Goal: Download file/media: Download file/media

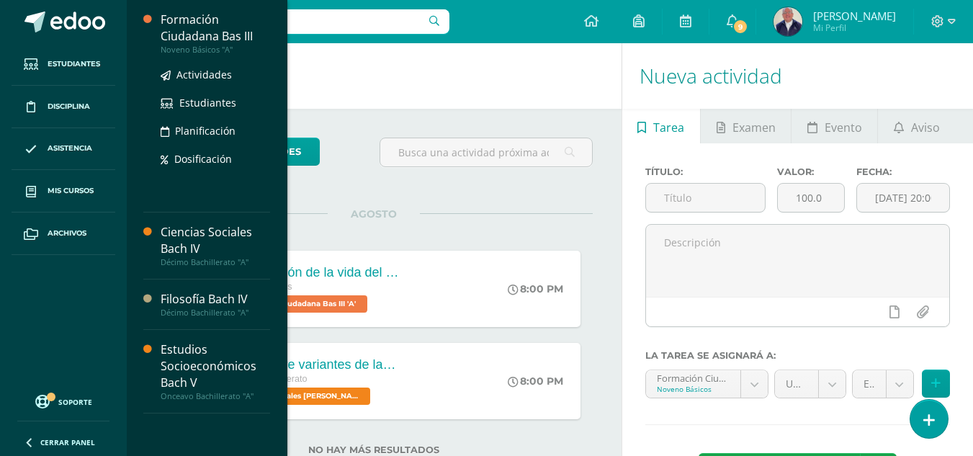
click at [208, 24] on div "Formación Ciudadana Bas III" at bounding box center [216, 28] width 110 height 33
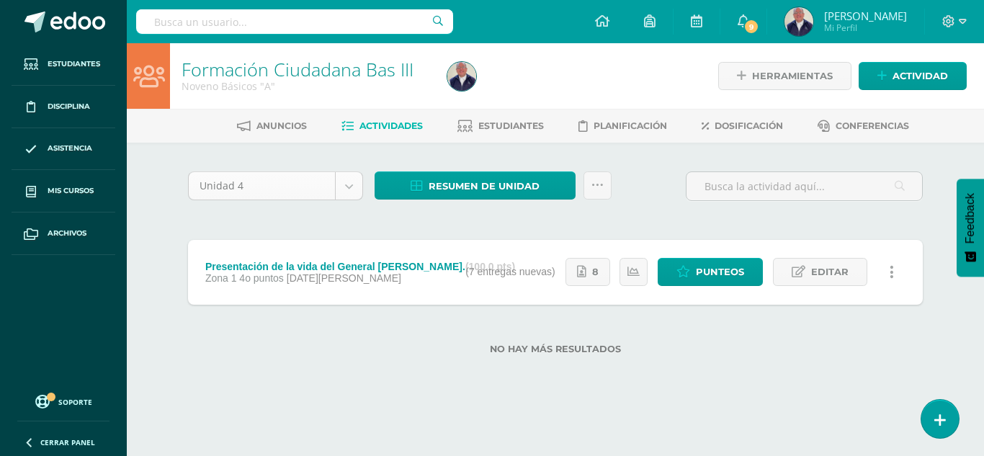
click at [346, 188] on body "Estudiantes Disciplina Asistencia Mis cursos Archivos Soporte Ayuda Reportar un…" at bounding box center [492, 200] width 984 height 401
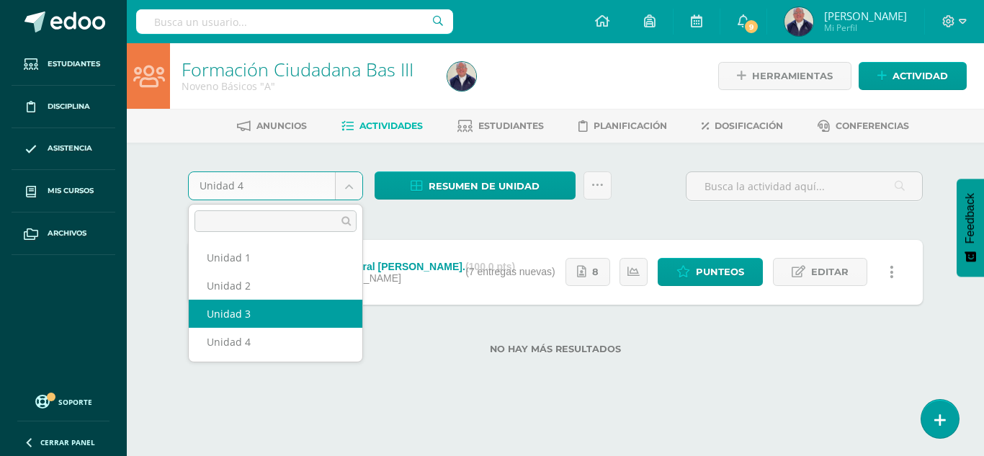
select select "Unidad 3"
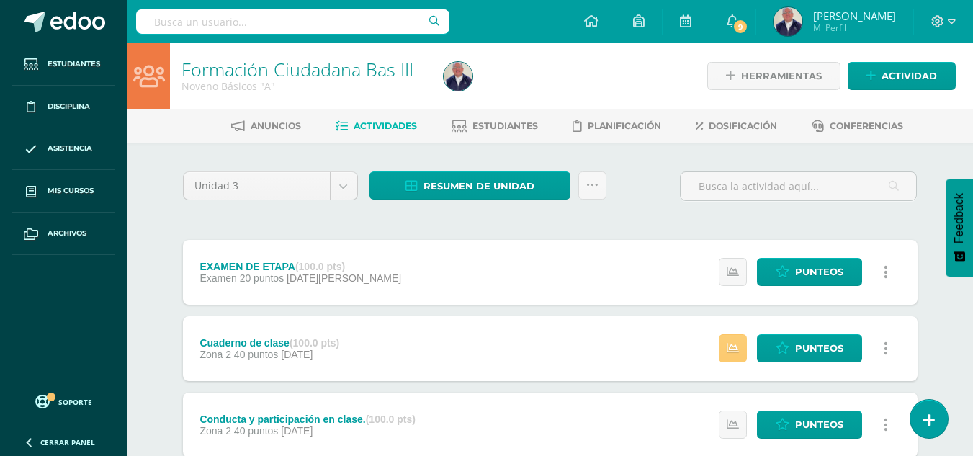
click at [384, 130] on span "Actividades" at bounding box center [385, 125] width 63 height 11
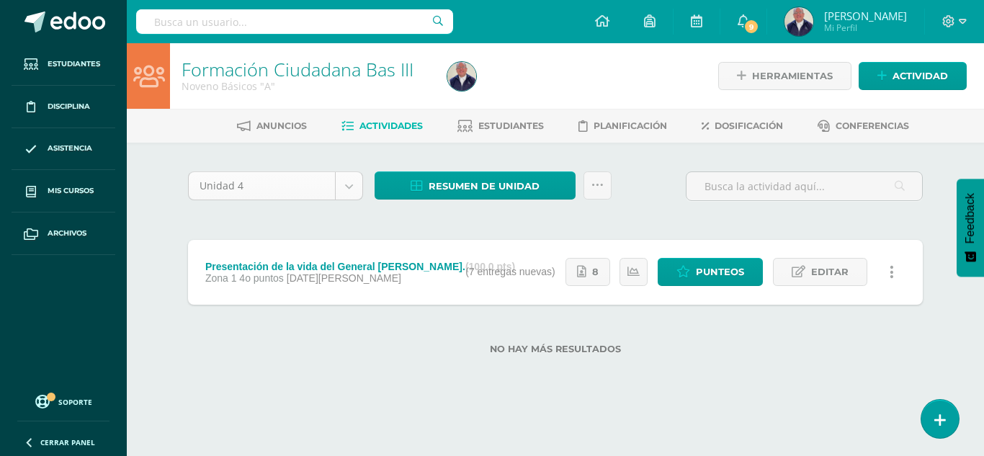
click at [351, 191] on body "Estudiantes Disciplina Asistencia Mis cursos Archivos Soporte Ayuda Reportar un…" at bounding box center [492, 200] width 984 height 401
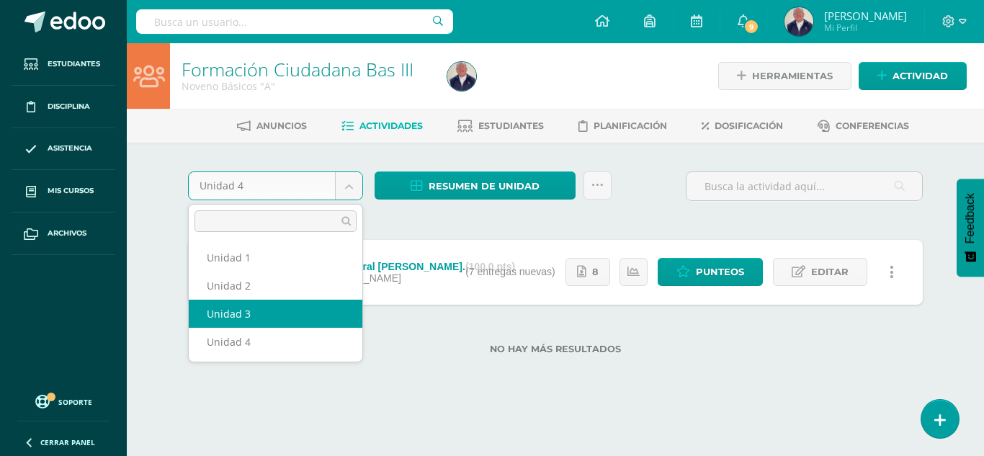
select select "Unidad 3"
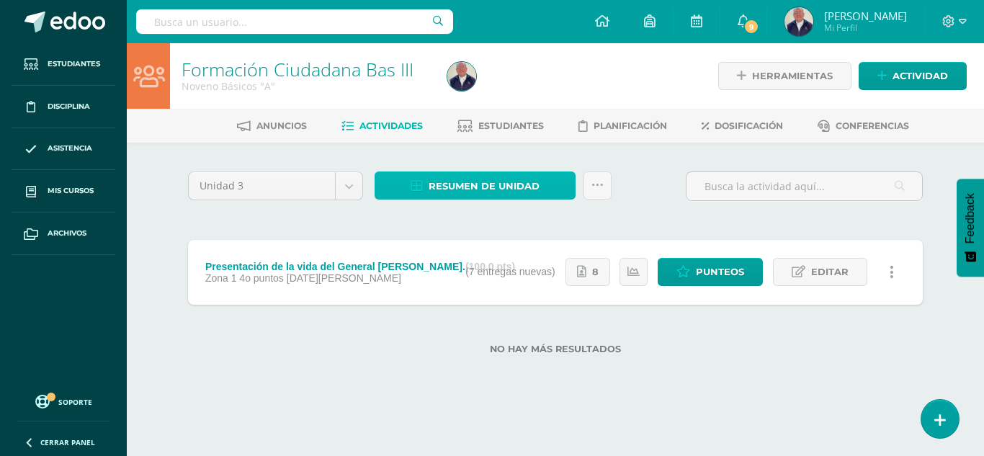
click at [478, 186] on span "Resumen de unidad" at bounding box center [484, 186] width 111 height 27
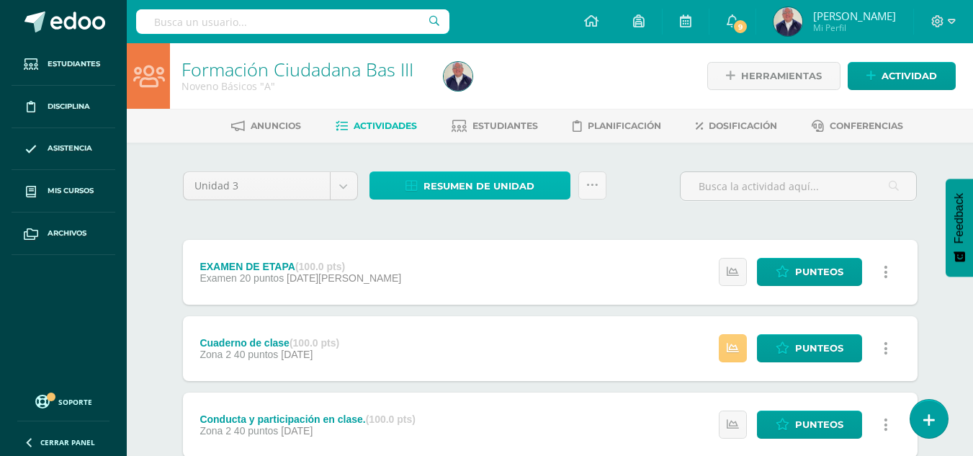
click at [465, 184] on span "Resumen de unidad" at bounding box center [479, 186] width 111 height 27
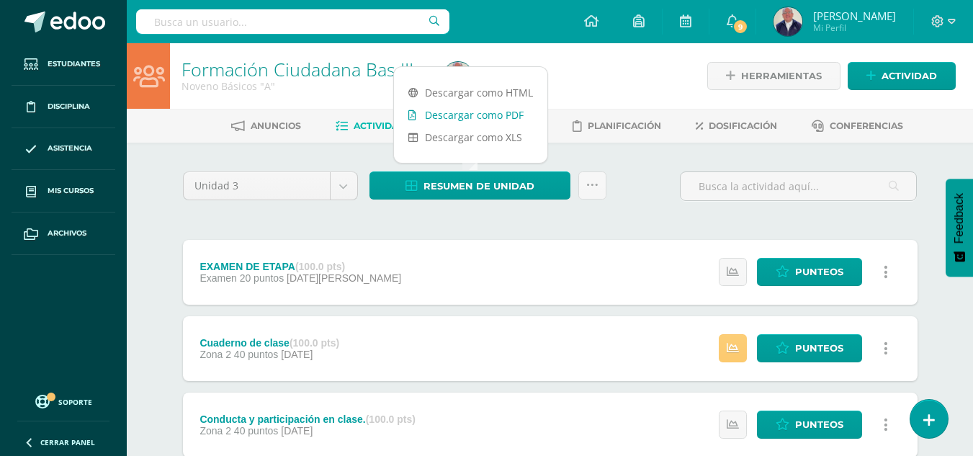
click at [468, 117] on link "Descargar como PDF" at bounding box center [470, 115] width 153 height 22
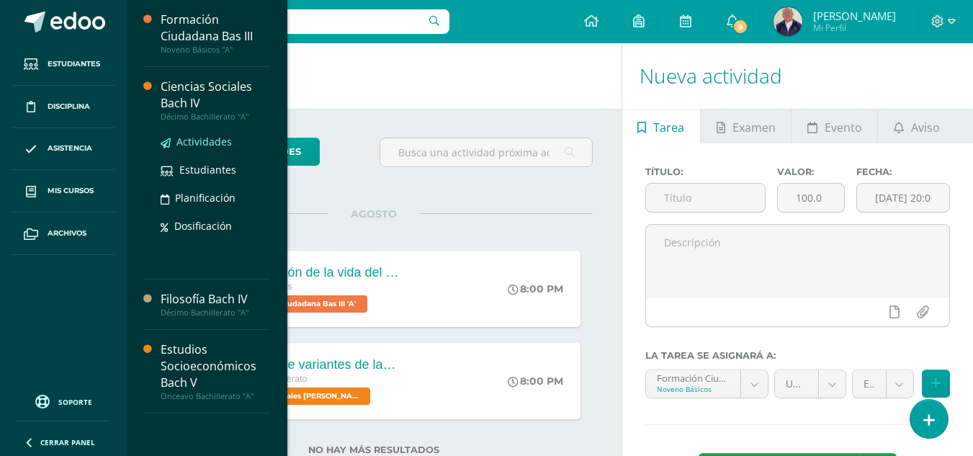
click at [197, 140] on span "Actividades" at bounding box center [204, 142] width 55 height 14
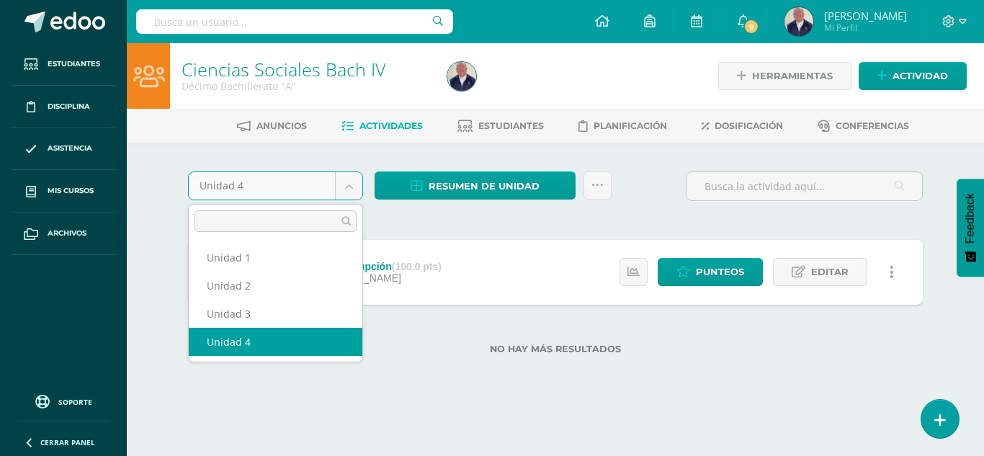
click at [347, 185] on body "Estudiantes Disciplina Asistencia Mis cursos Archivos Soporte Ayuda Reportar un…" at bounding box center [492, 200] width 984 height 401
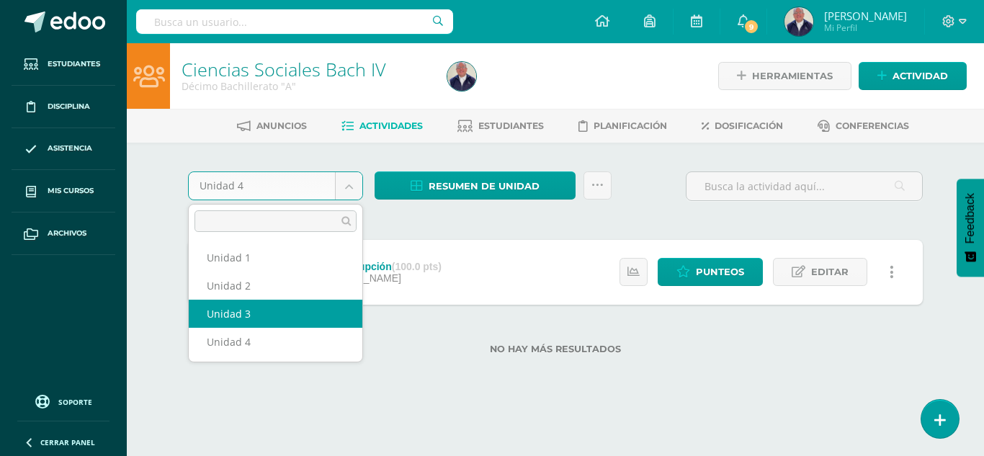
select select "Unidad 3"
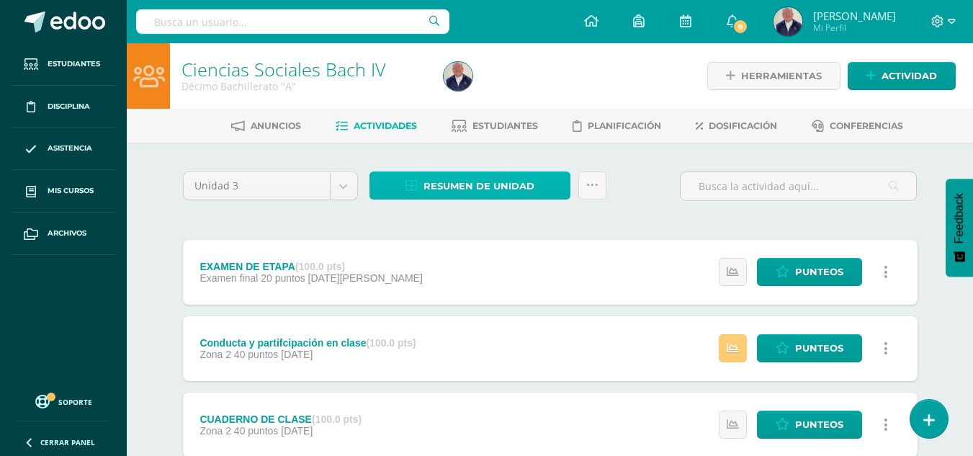
click at [468, 186] on span "Resumen de unidad" at bounding box center [479, 186] width 111 height 27
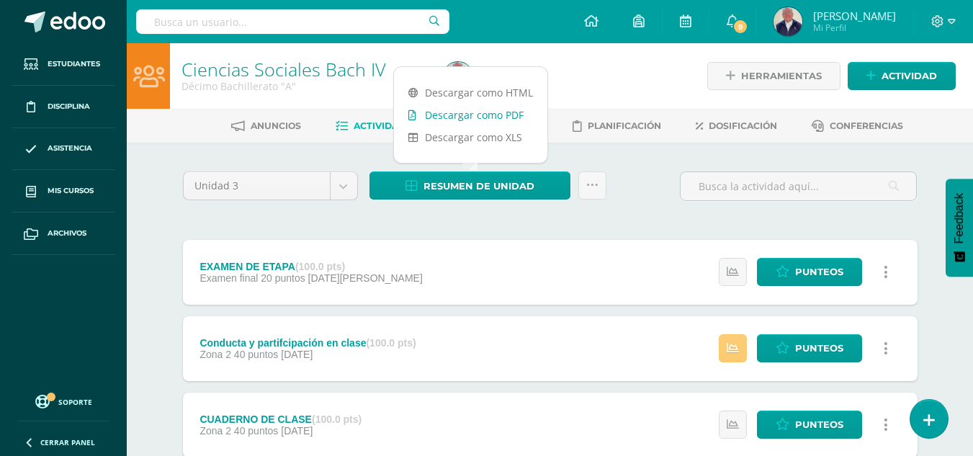
click at [460, 111] on link "Descargar como PDF" at bounding box center [470, 115] width 153 height 22
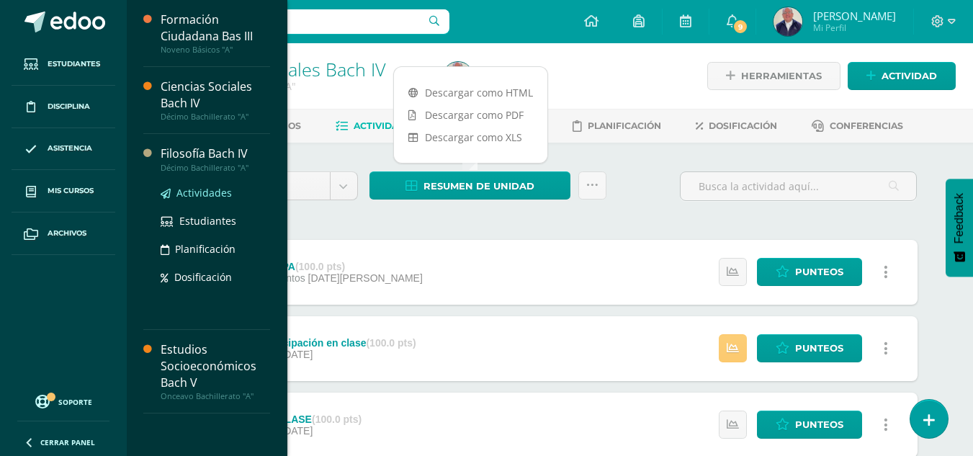
click at [202, 192] on span "Actividades" at bounding box center [204, 193] width 55 height 14
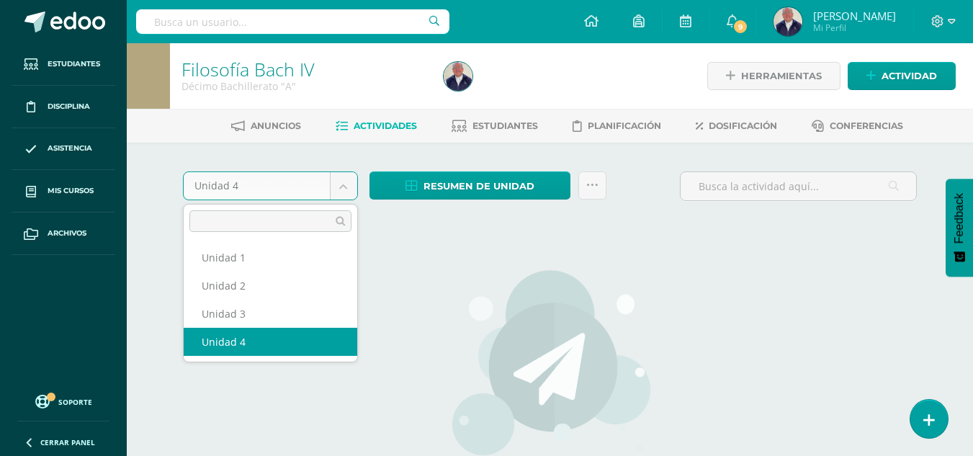
click at [339, 188] on body "Estudiantes Disciplina Asistencia Mis cursos Archivos Soporte Ayuda Reportar un…" at bounding box center [486, 309] width 973 height 619
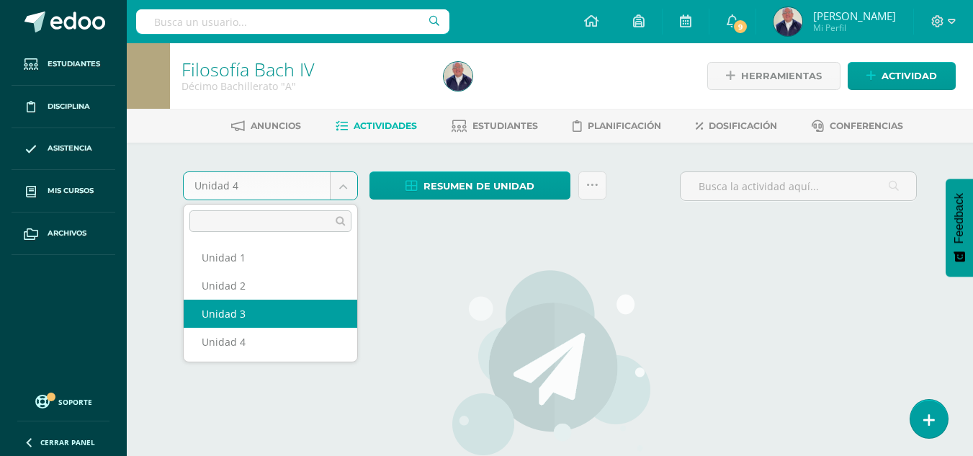
select select "Unidad 3"
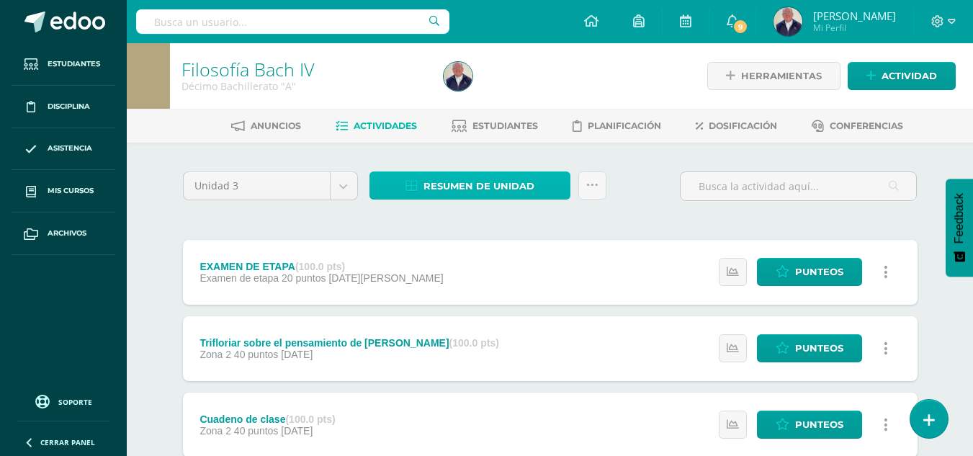
click at [468, 182] on span "Resumen de unidad" at bounding box center [479, 186] width 111 height 27
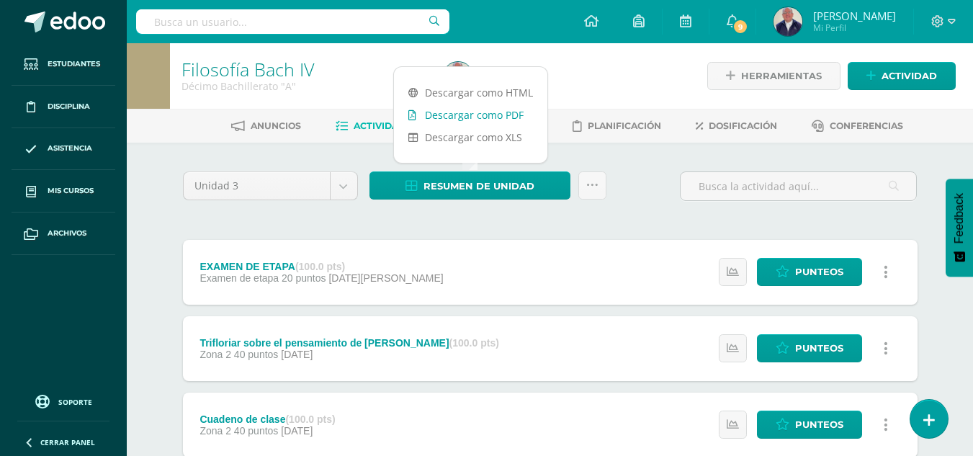
click at [456, 117] on link "Descargar como PDF" at bounding box center [470, 115] width 153 height 22
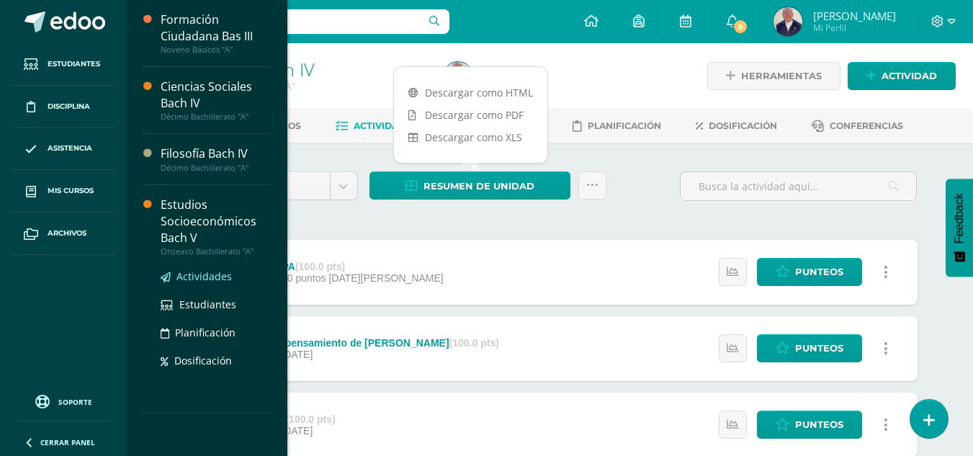
click at [189, 278] on span "Actividades" at bounding box center [204, 276] width 55 height 14
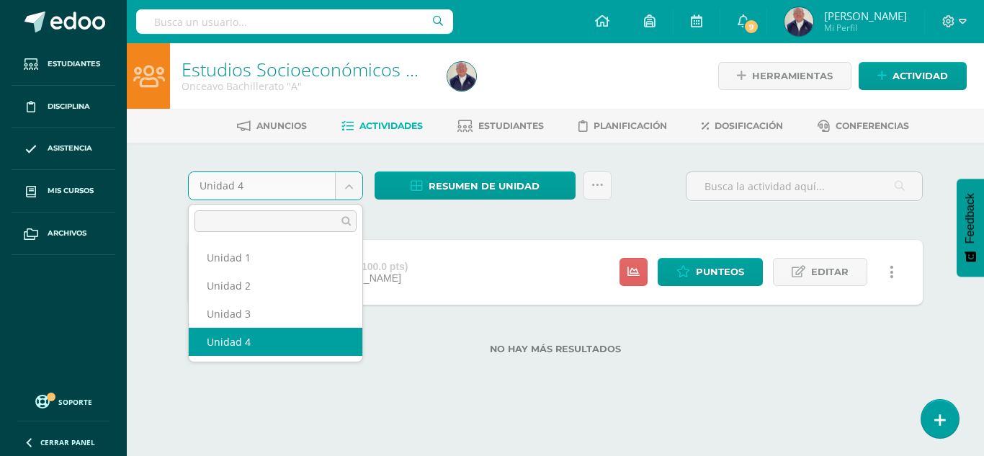
click at [352, 187] on body "Estudiantes Disciplina Asistencia Mis cursos Archivos Soporte Ayuda Reportar un…" at bounding box center [492, 200] width 984 height 401
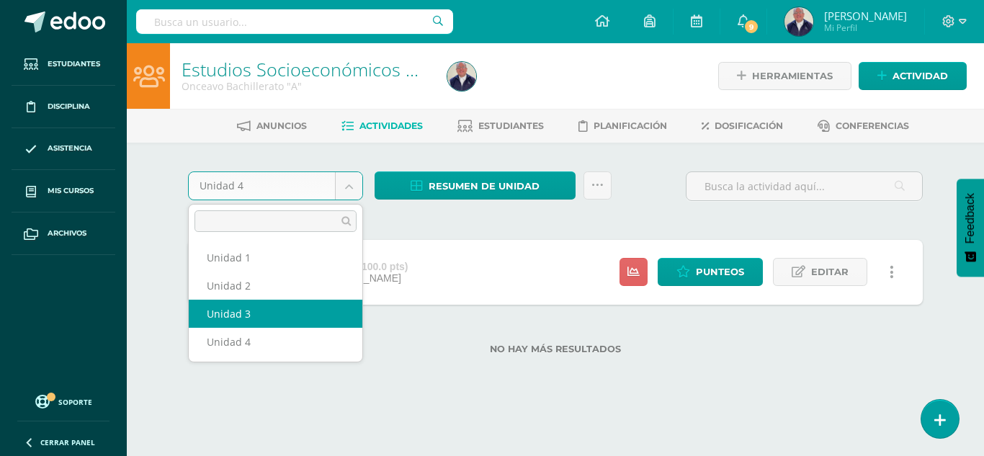
select select "Unidad 3"
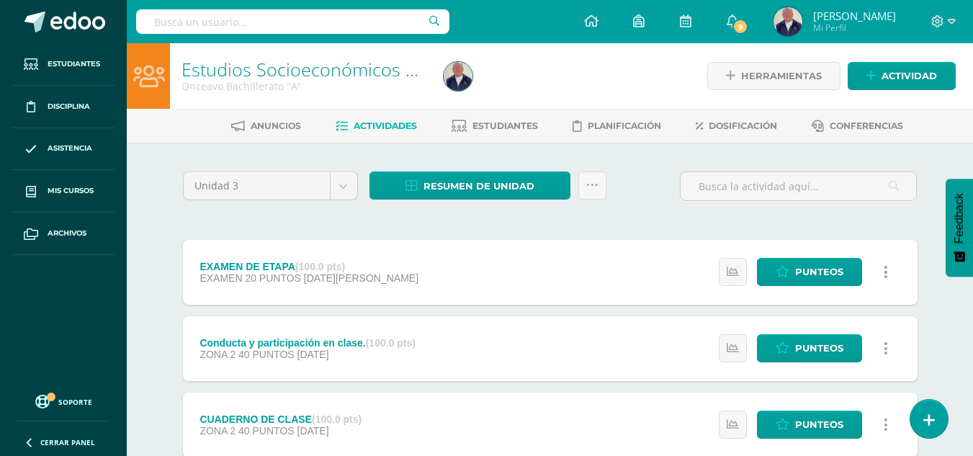
click at [382, 125] on span "Actividades" at bounding box center [385, 125] width 63 height 11
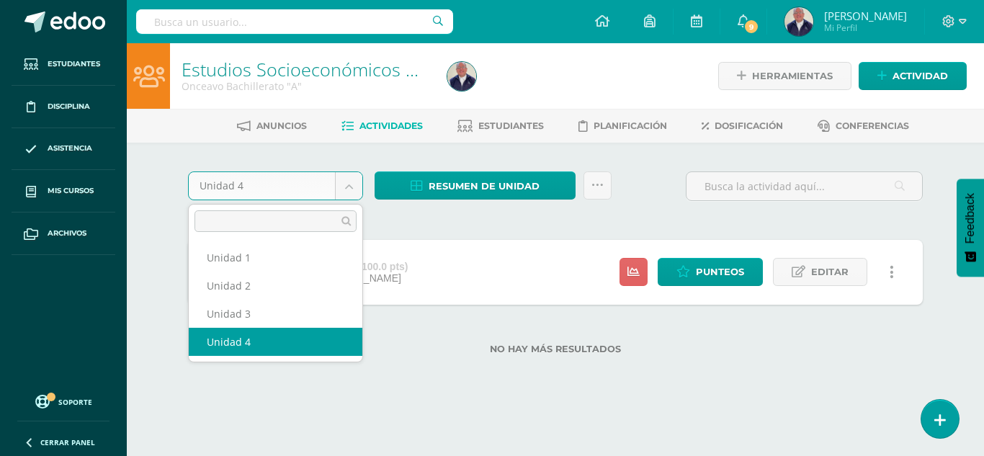
click at [341, 187] on body "Estudiantes Disciplina Asistencia Mis cursos Archivos Soporte Ayuda Reportar un…" at bounding box center [492, 200] width 984 height 401
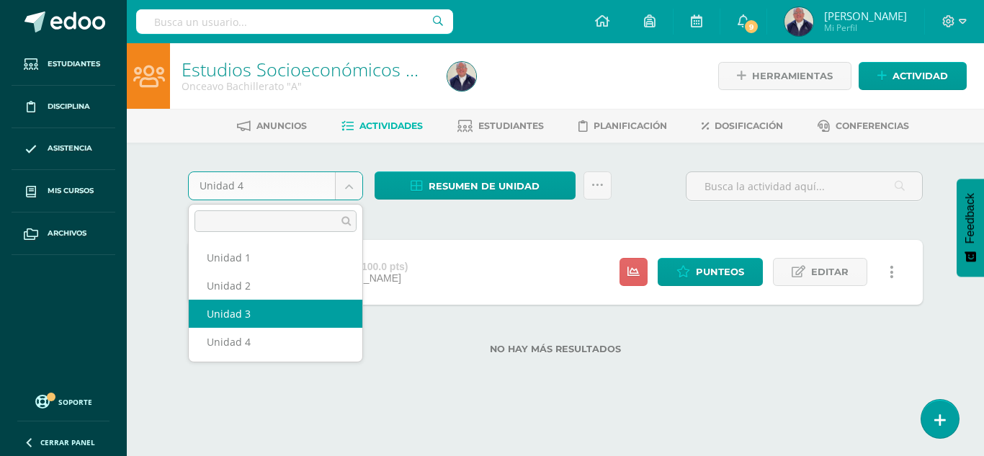
select select "Unidad 3"
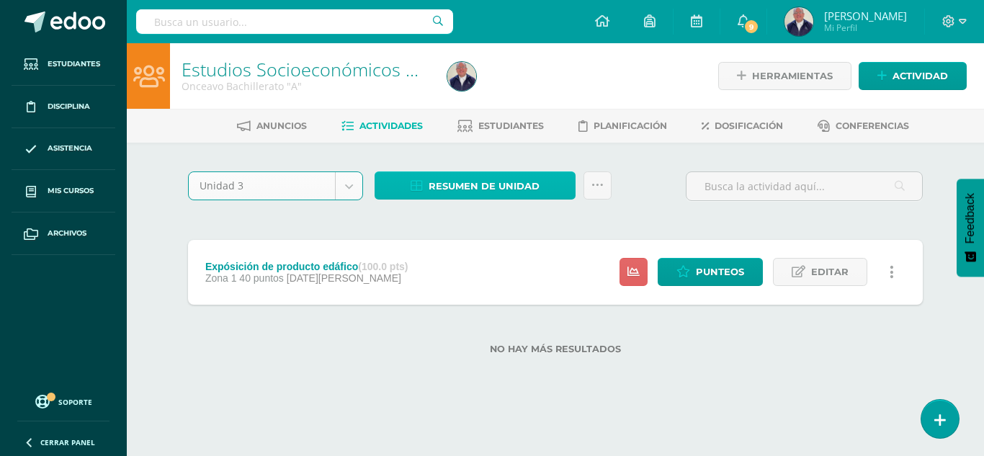
click at [444, 180] on span "Resumen de unidad" at bounding box center [484, 186] width 111 height 27
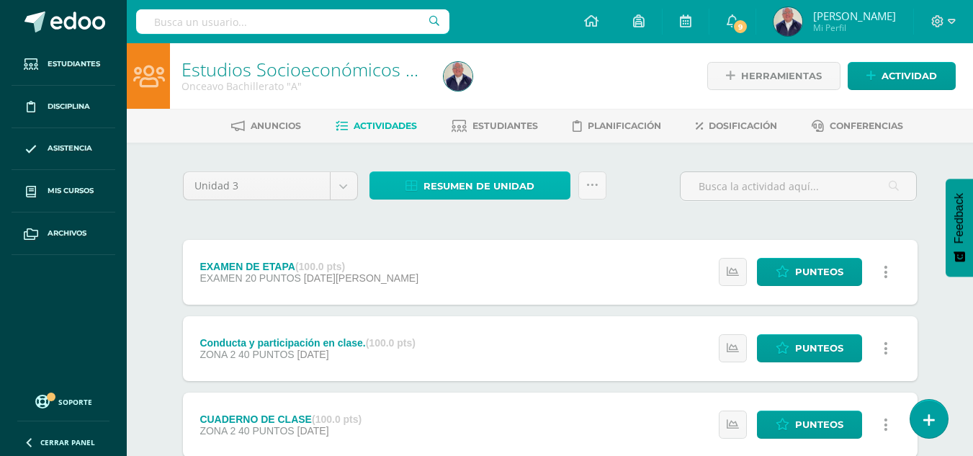
click at [450, 182] on span "Resumen de unidad" at bounding box center [479, 186] width 111 height 27
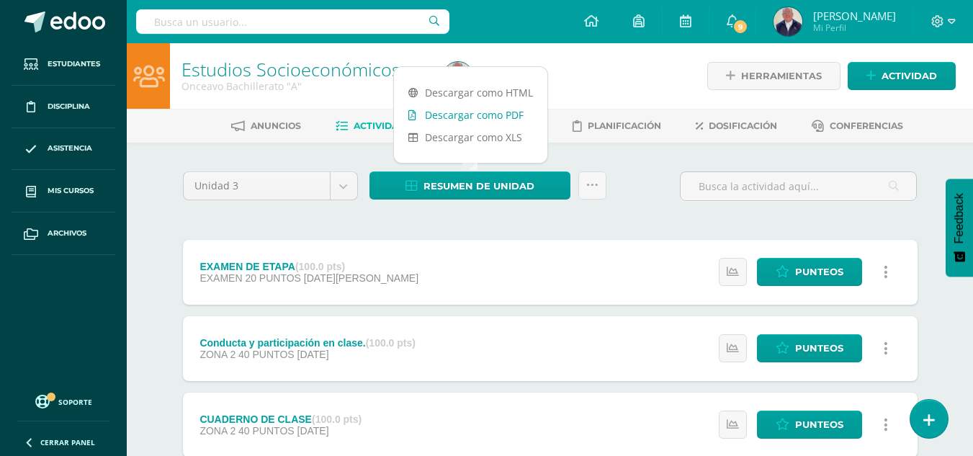
click at [439, 117] on link "Descargar como PDF" at bounding box center [470, 115] width 153 height 22
